Goal: Navigation & Orientation: Find specific page/section

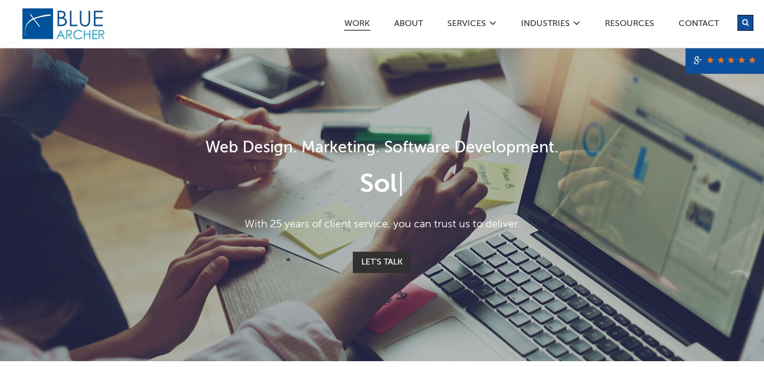
click at [353, 22] on link "Work" at bounding box center [357, 25] width 27 height 11
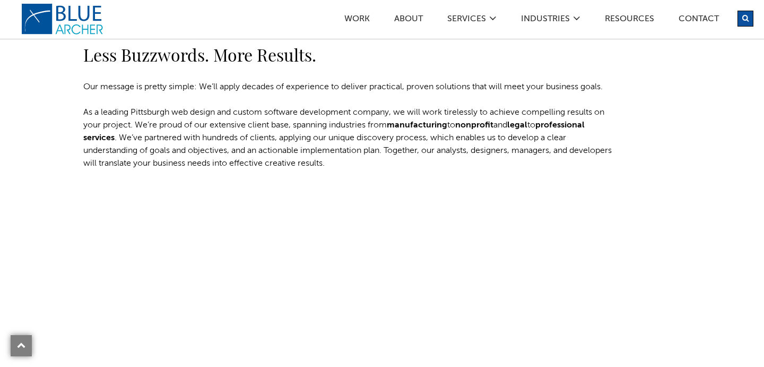
scroll to position [578, 0]
